Goal: Book appointment/travel/reservation

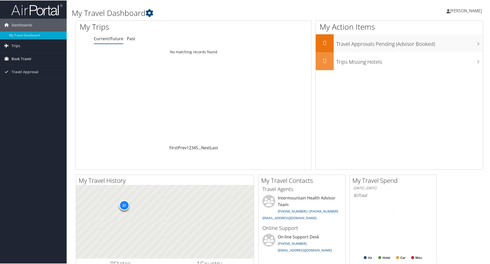
click at [20, 59] on span "Book Travel" at bounding box center [22, 58] width 20 height 13
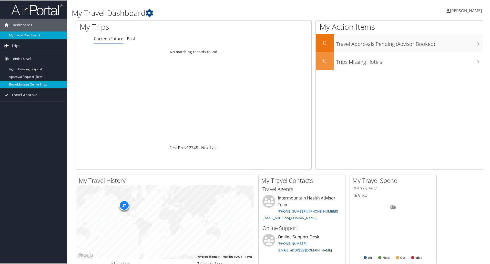
click at [28, 83] on link "Book/Manage Online Trips" at bounding box center [33, 84] width 67 height 8
